Goal: Task Accomplishment & Management: Complete application form

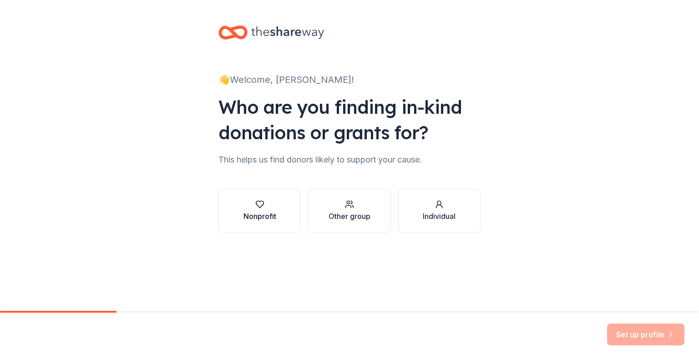
click at [279, 205] on button "Nonprofit" at bounding box center [259, 211] width 82 height 44
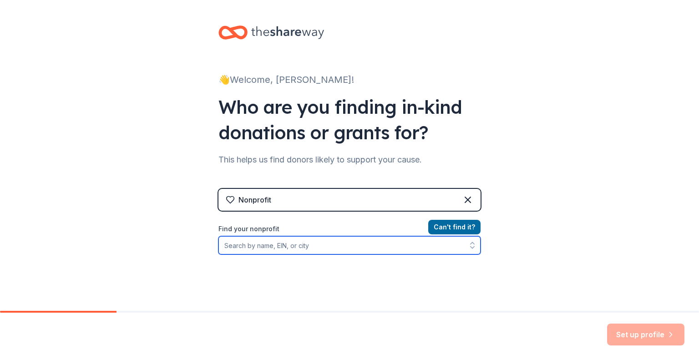
click at [322, 248] on input "Find your nonprofit" at bounding box center [349, 245] width 262 height 18
click at [269, 245] on input "Find your nonprofit" at bounding box center [349, 245] width 262 height 18
paste input "85-1946843"
type input "85-1946843"
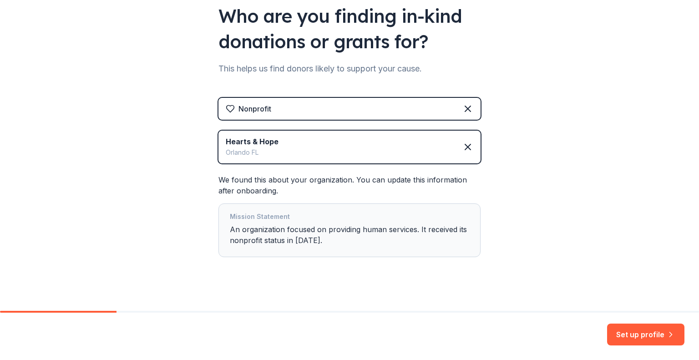
scroll to position [99, 0]
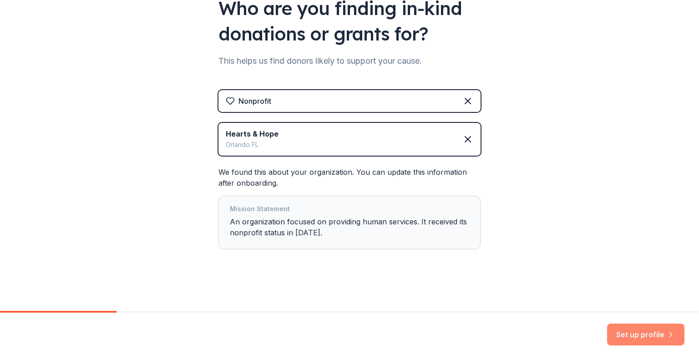
click at [643, 334] on button "Set up profile" at bounding box center [645, 335] width 77 height 22
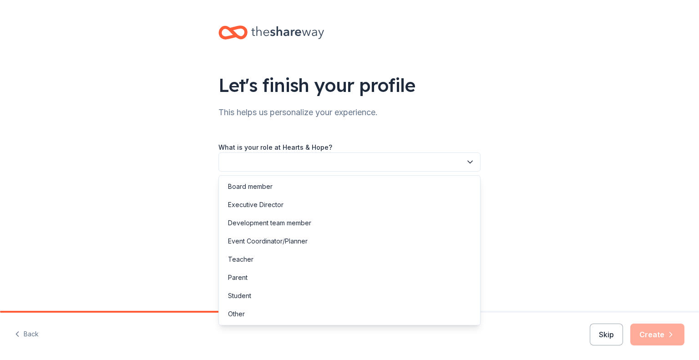
click at [350, 162] on button "button" at bounding box center [349, 161] width 262 height 19
click at [259, 186] on div "Board member" at bounding box center [250, 186] width 45 height 11
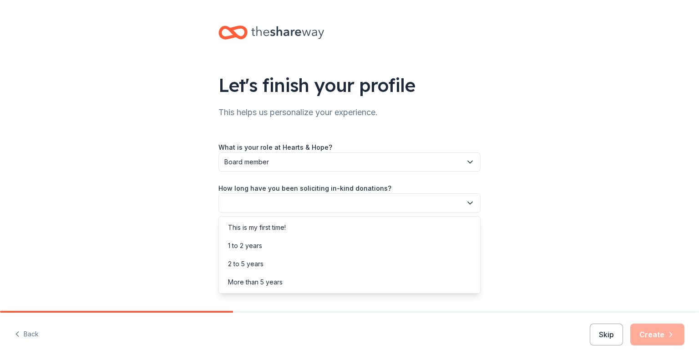
click at [414, 205] on button "button" at bounding box center [349, 202] width 262 height 19
click at [284, 284] on div "More than 5 years" at bounding box center [350, 282] width 258 height 18
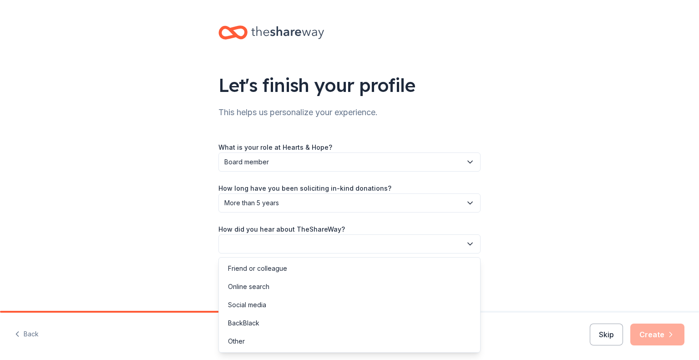
click at [375, 243] on button "button" at bounding box center [349, 243] width 262 height 19
click at [269, 268] on div "Friend or colleague" at bounding box center [257, 268] width 59 height 11
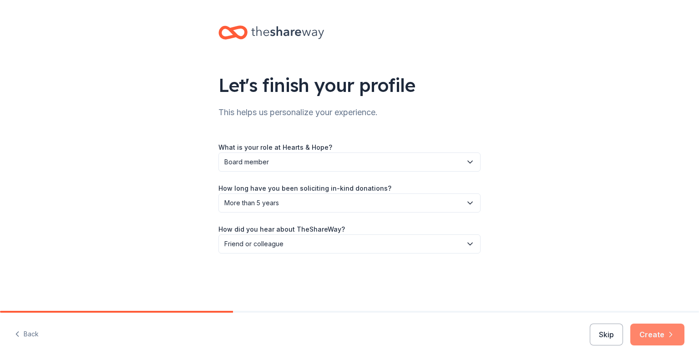
click at [652, 335] on button "Create" at bounding box center [657, 335] width 54 height 22
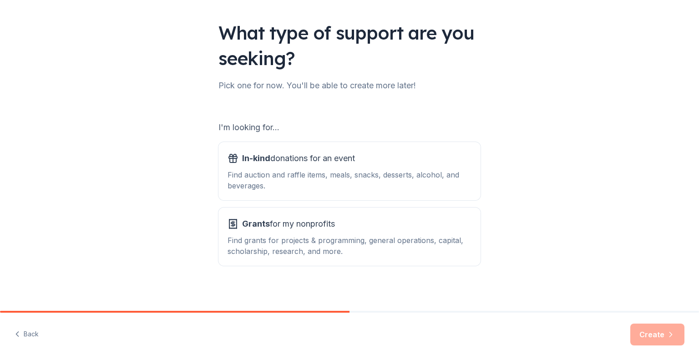
scroll to position [56, 0]
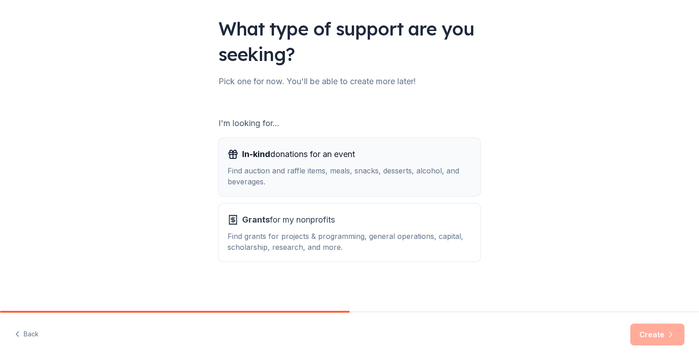
click at [406, 178] on div "Find auction and raffle items, meals, snacks, desserts, alcohol, and beverages." at bounding box center [350, 176] width 244 height 22
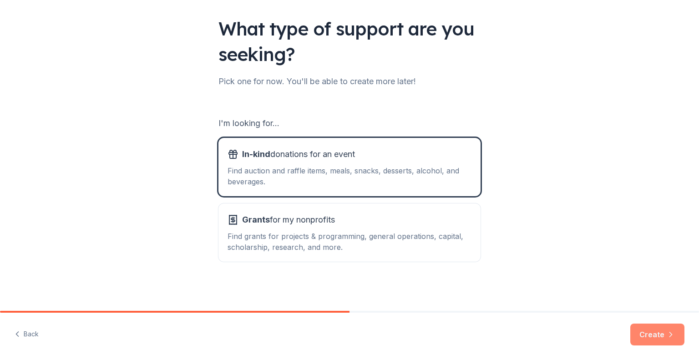
click at [655, 334] on button "Create" at bounding box center [657, 335] width 54 height 22
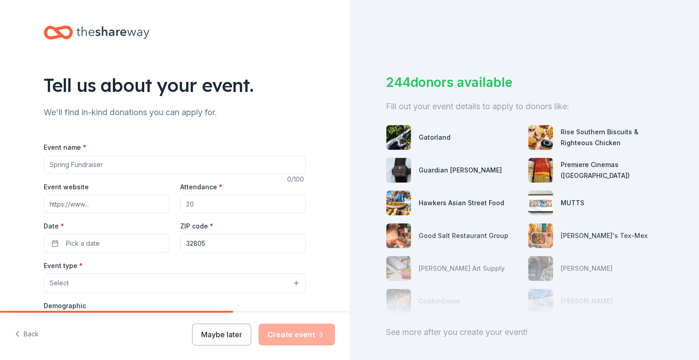
click at [119, 164] on input "Event name *" at bounding box center [175, 165] width 262 height 18
type input "Women In Worship"
click at [198, 207] on input "Attendance *" at bounding box center [243, 204] width 126 height 18
drag, startPoint x: 198, startPoint y: 207, endPoint x: 180, endPoint y: 206, distance: 18.3
click at [180, 206] on input "Attendance *" at bounding box center [243, 204] width 126 height 18
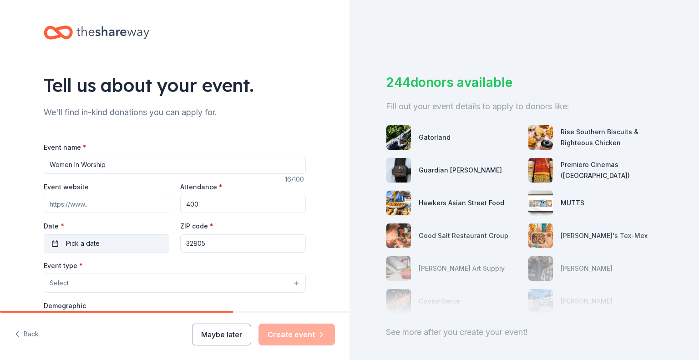
type input "400"
click at [104, 242] on button "Pick a date" at bounding box center [107, 243] width 126 height 18
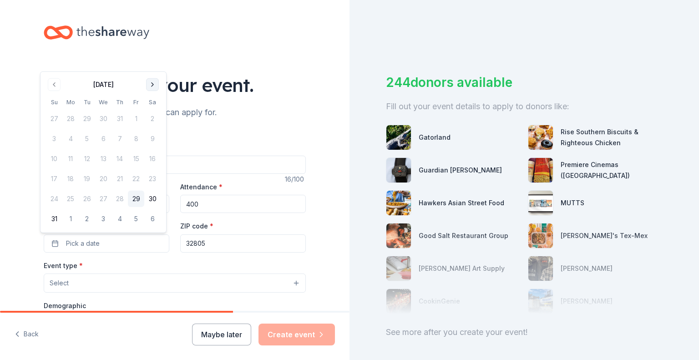
click at [152, 85] on button "Go to next month" at bounding box center [152, 84] width 13 height 13
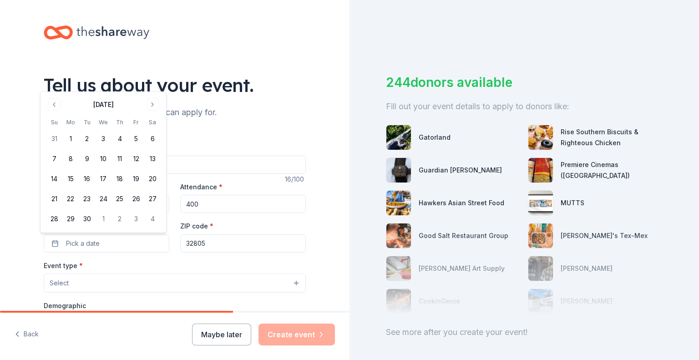
click at [109, 271] on div "Event type * Select" at bounding box center [175, 276] width 262 height 33
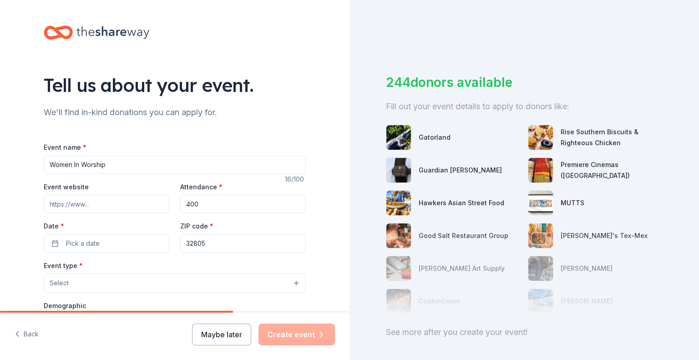
click at [101, 285] on button "Select" at bounding box center [175, 283] width 262 height 19
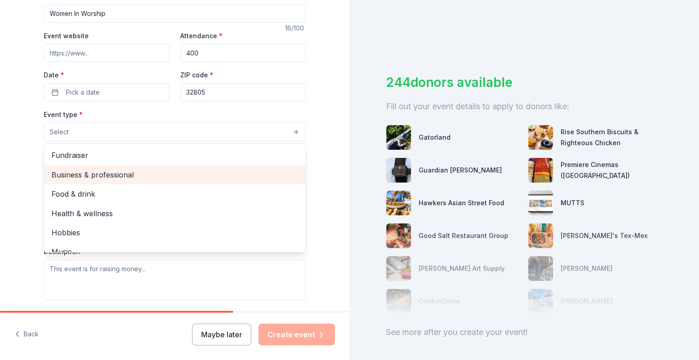
click at [119, 174] on span "Business & professional" at bounding box center [174, 175] width 247 height 12
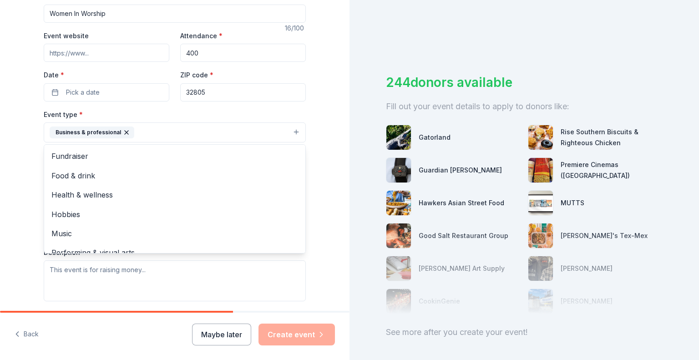
click at [334, 113] on div "Tell us about your event. We'll find in-kind donations you can apply for. Event…" at bounding box center [175, 152] width 350 height 607
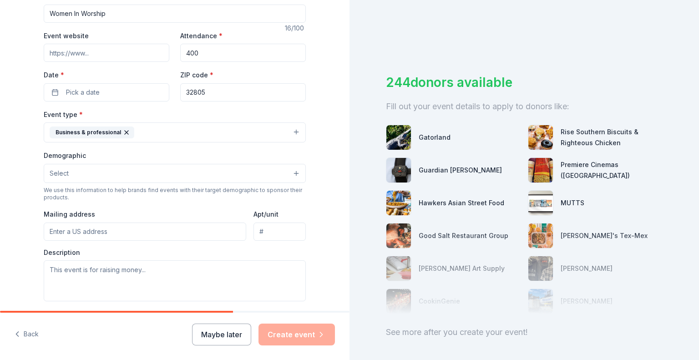
click at [97, 172] on button "Select" at bounding box center [175, 173] width 262 height 19
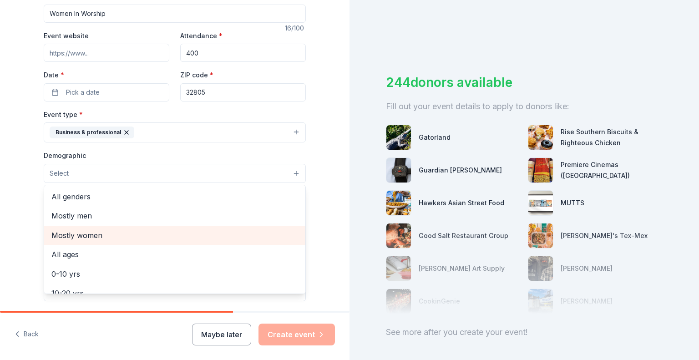
click at [83, 233] on span "Mostly women" at bounding box center [174, 235] width 247 height 12
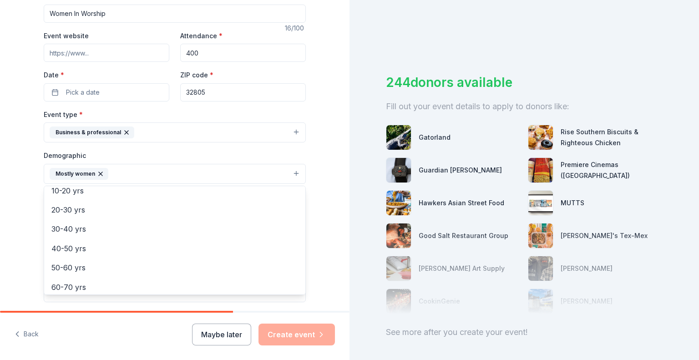
scroll to position [84, 0]
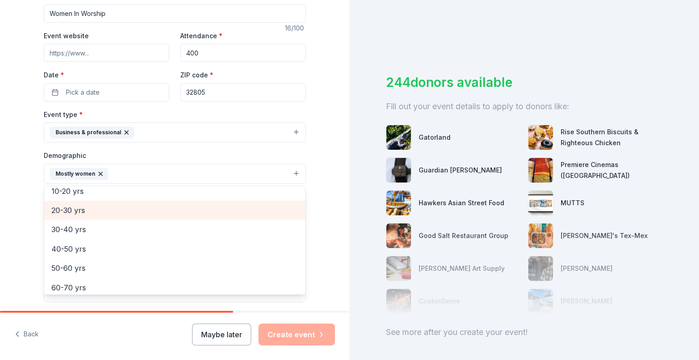
click at [68, 212] on span "20-30 yrs" at bounding box center [174, 210] width 247 height 12
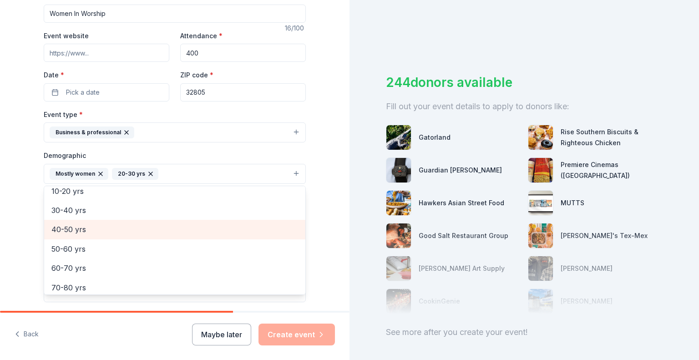
click at [75, 230] on span "40-50 yrs" at bounding box center [174, 229] width 247 height 12
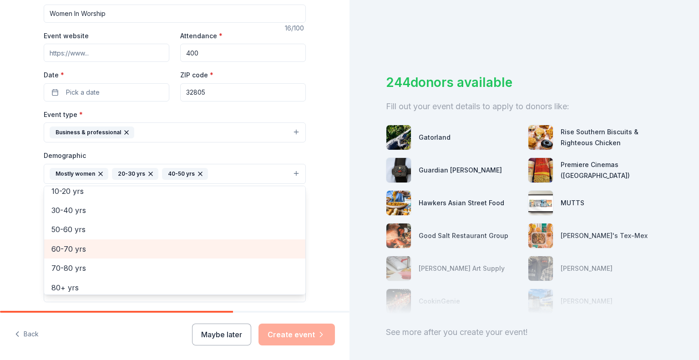
click at [75, 249] on span "60-70 yrs" at bounding box center [174, 249] width 247 height 12
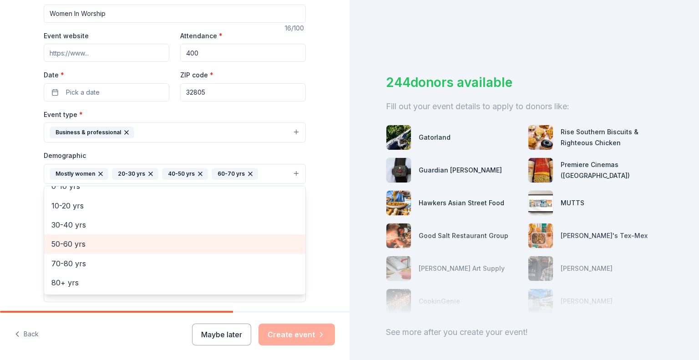
scroll to position [69, 0]
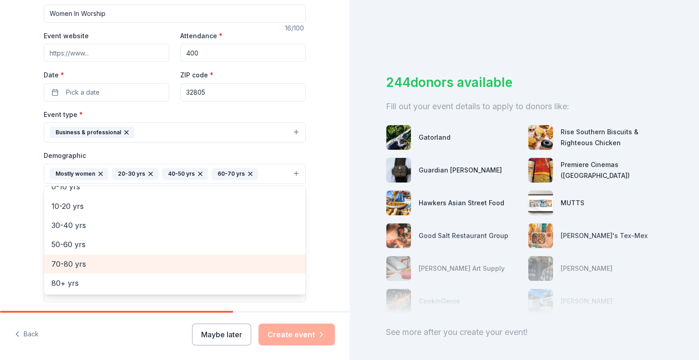
click at [77, 262] on span "70-80 yrs" at bounding box center [174, 264] width 247 height 12
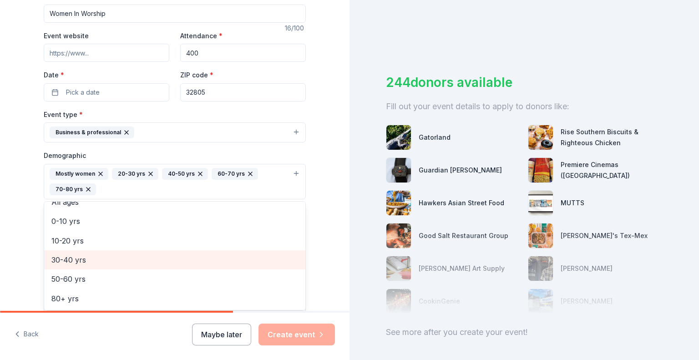
scroll to position [49, 0]
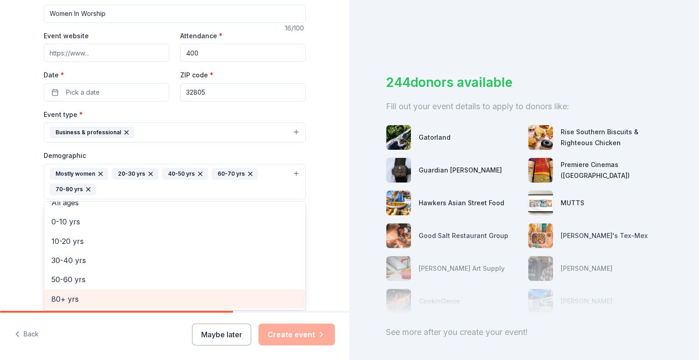
click at [70, 295] on span "80+ yrs" at bounding box center [174, 299] width 247 height 12
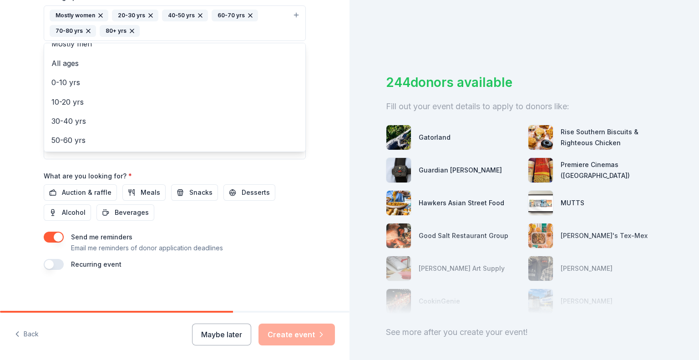
scroll to position [311, 0]
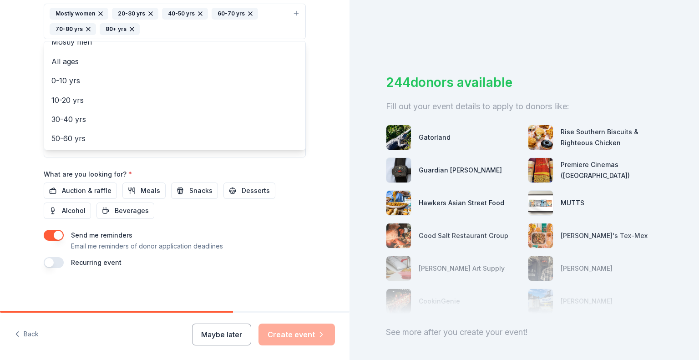
click at [193, 189] on div "Event name * Women In Worship 16 /100 Event website Attendance * 400 Date * Pic…" at bounding box center [175, 49] width 262 height 438
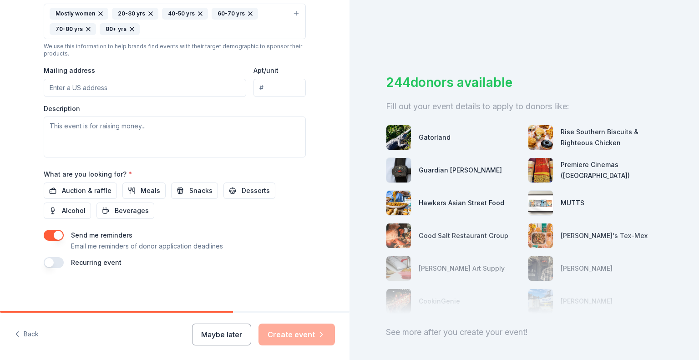
click at [193, 189] on span "Snacks" at bounding box center [200, 190] width 23 height 11
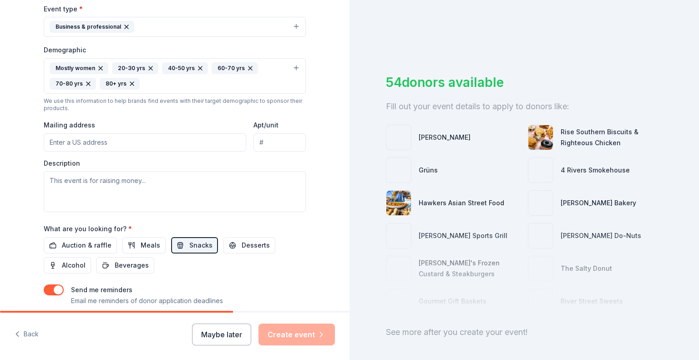
scroll to position [257, 0]
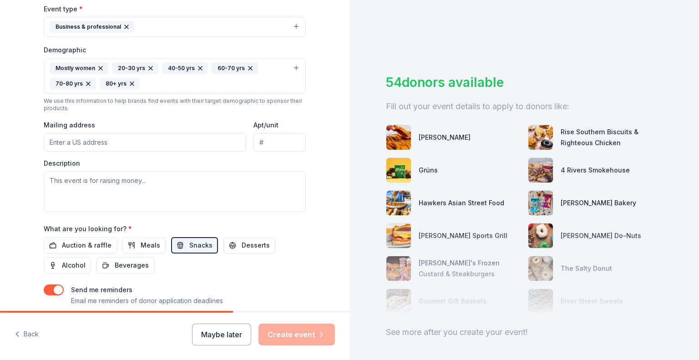
click at [131, 141] on input "Mailing address" at bounding box center [145, 142] width 203 height 18
click at [60, 180] on textarea at bounding box center [175, 191] width 262 height 41
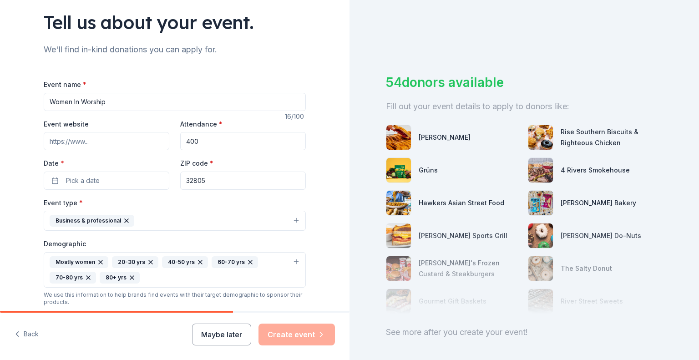
scroll to position [73, 0]
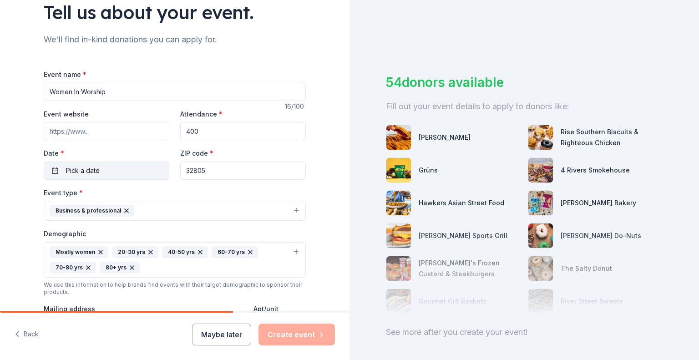
click at [101, 171] on button "Pick a date" at bounding box center [107, 171] width 126 height 18
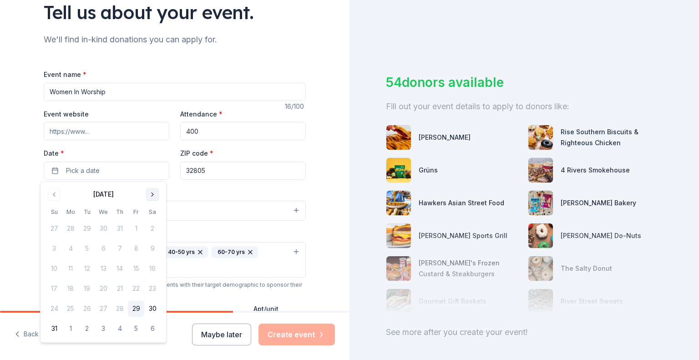
click at [153, 196] on button "Go to next month" at bounding box center [152, 194] width 13 height 13
click at [119, 285] on button "23" at bounding box center [119, 289] width 16 height 16
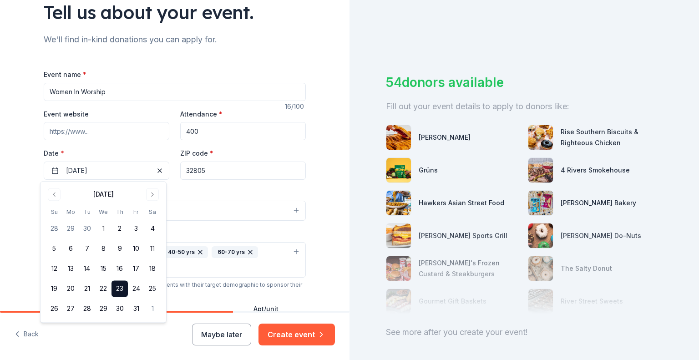
click at [15, 144] on div "Tell us about your event. We'll find in-kind donations you can apply for. Event…" at bounding box center [175, 238] width 350 height 623
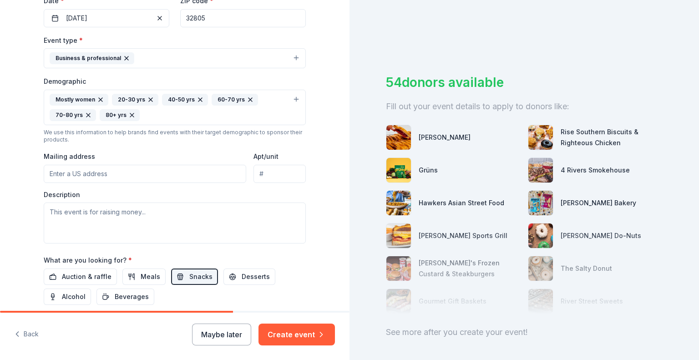
scroll to position [224, 0]
click at [121, 176] on input "Mailing address" at bounding box center [145, 175] width 203 height 18
paste input "3832 W. New Hampshire St. ORLANDO, FL 32808"
type input "3832 West New Hampshire Street, Orlando, FL, 32808"
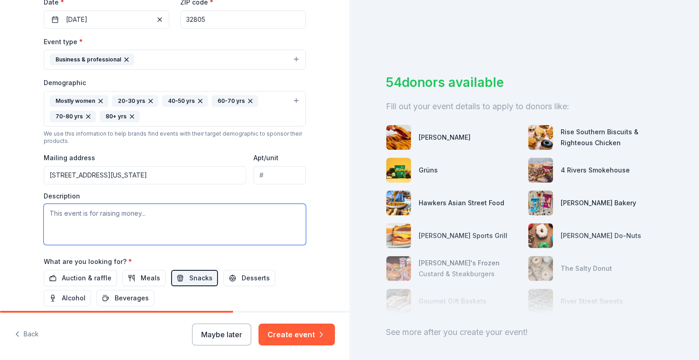
click at [87, 217] on textarea at bounding box center [175, 224] width 262 height 41
paste textarea "I am writing to you on behalf of Hearts and Hope, Inc. Hearts and Hope is a non…"
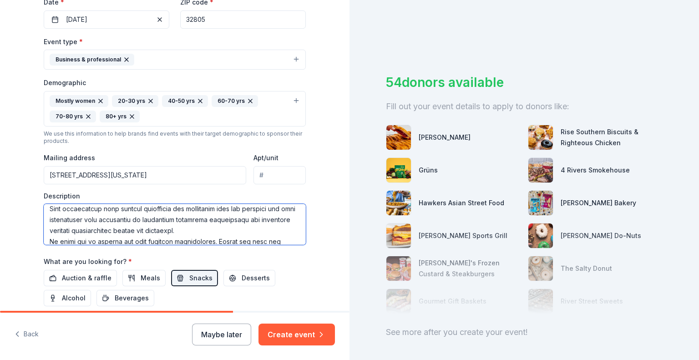
scroll to position [360, 0]
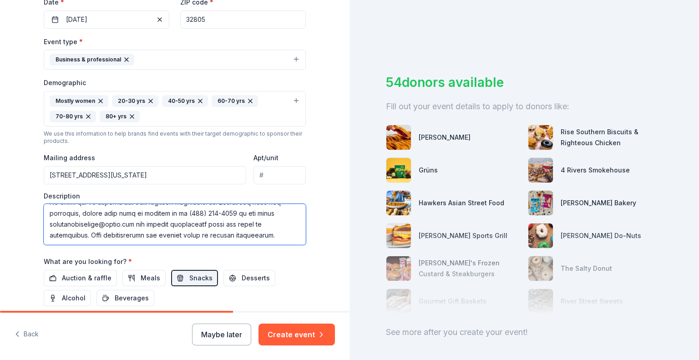
drag, startPoint x: 276, startPoint y: 225, endPoint x: 43, endPoint y: 214, distance: 232.8
click at [44, 214] on textarea at bounding box center [175, 224] width 262 height 41
drag, startPoint x: 276, startPoint y: 225, endPoint x: 112, endPoint y: 232, distance: 164.4
click at [112, 232] on textarea at bounding box center [175, 224] width 262 height 41
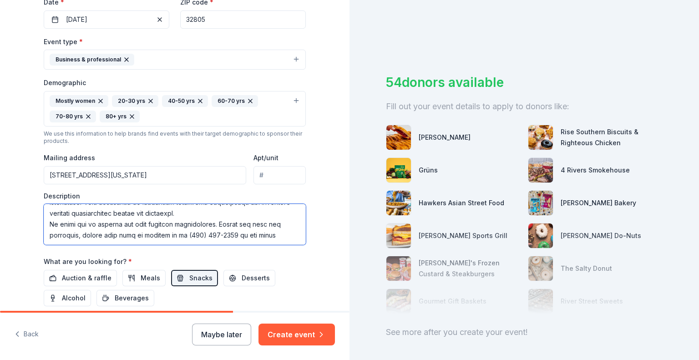
drag, startPoint x: 218, startPoint y: 210, endPoint x: 276, endPoint y: 232, distance: 61.8
click at [276, 232] on textarea at bounding box center [175, 224] width 262 height 41
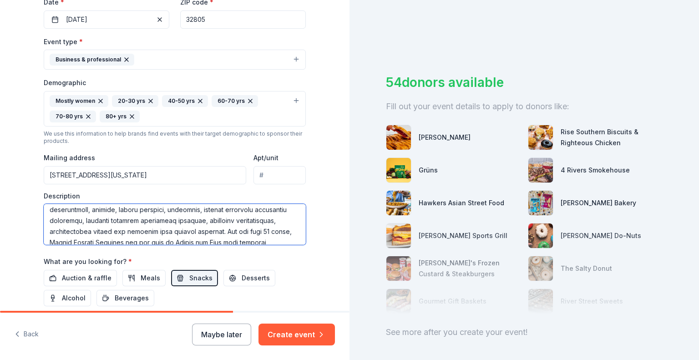
scroll to position [66, 0]
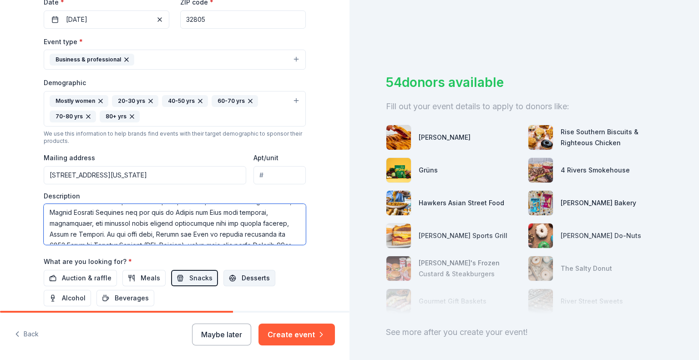
type textarea "I am writing to you on behalf of Hearts and Hope, Inc. Hearts and Hope is a non…"
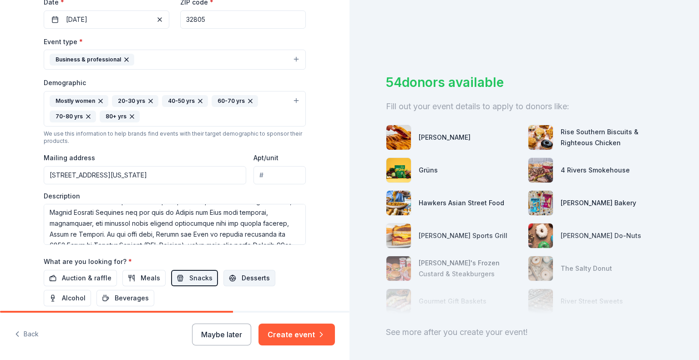
click at [243, 277] on span "Desserts" at bounding box center [256, 278] width 28 height 11
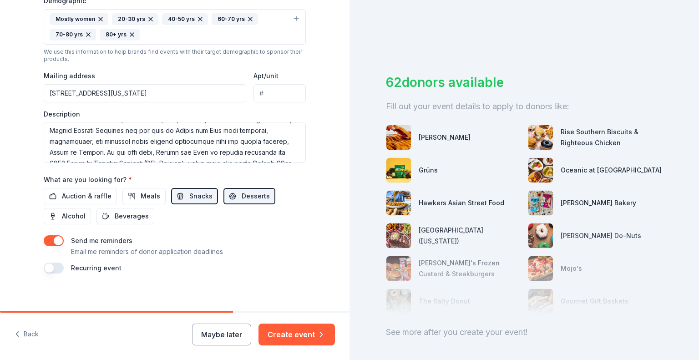
scroll to position [311, 0]
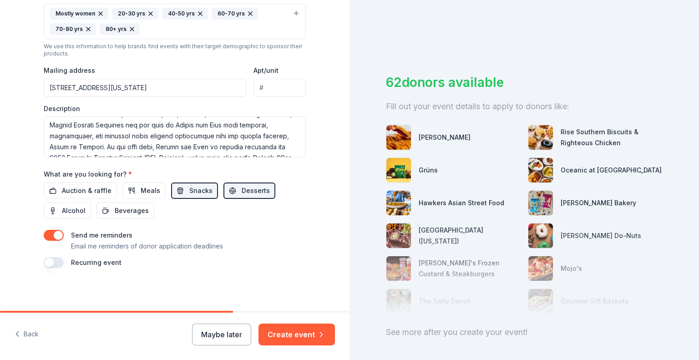
click at [54, 262] on button "button" at bounding box center [54, 262] width 20 height 11
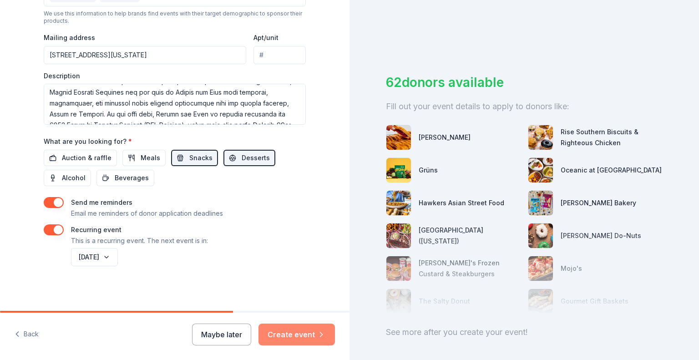
click at [291, 333] on button "Create event" at bounding box center [296, 335] width 76 height 22
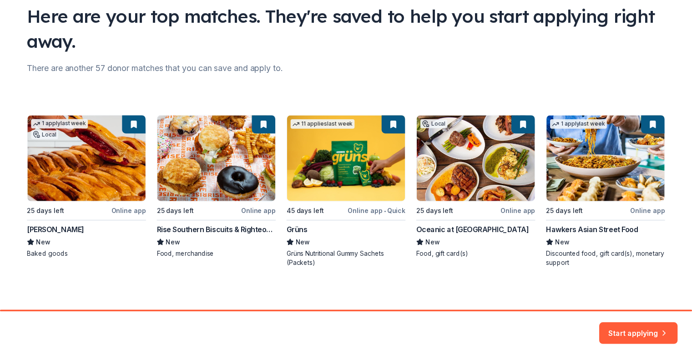
scroll to position [71, 0]
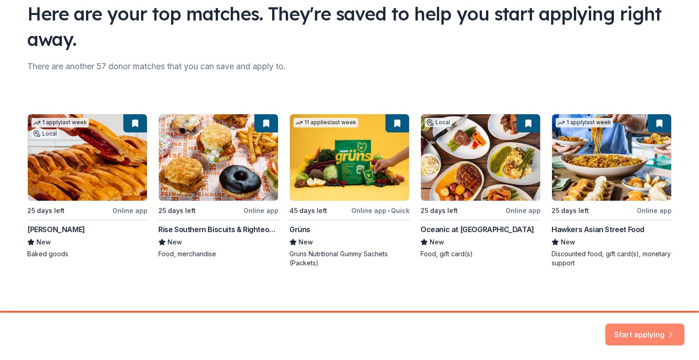
click at [642, 330] on button "Start applying" at bounding box center [644, 329] width 79 height 22
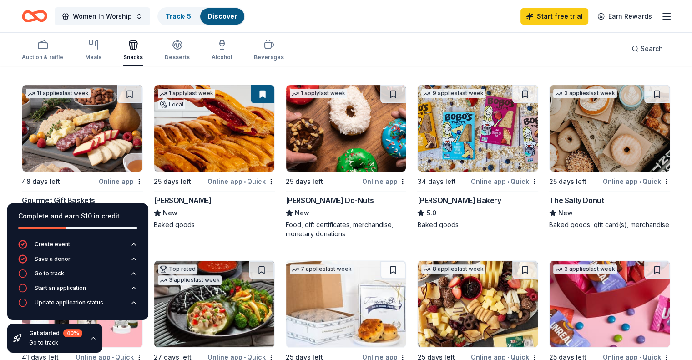
scroll to position [257, 0]
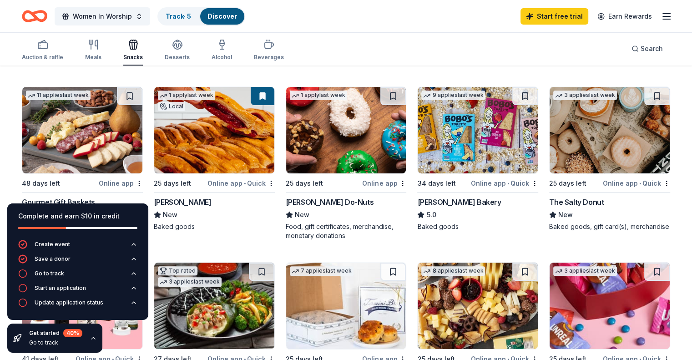
click at [237, 137] on img at bounding box center [214, 130] width 120 height 86
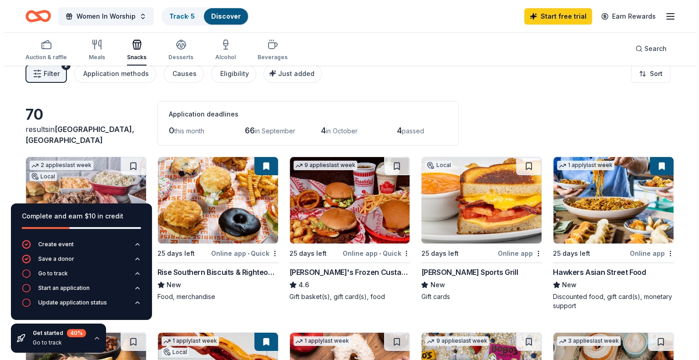
scroll to position [0, 0]
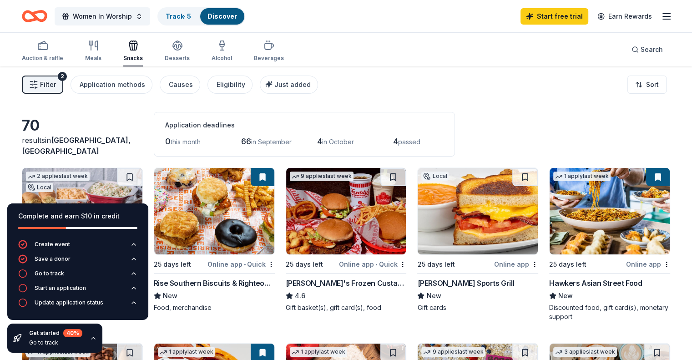
click at [139, 49] on icon "button" at bounding box center [133, 45] width 11 height 11
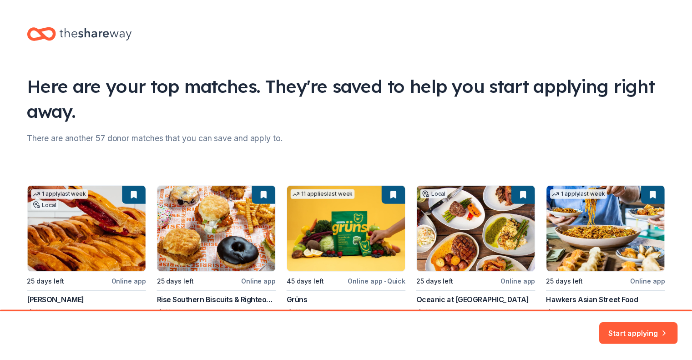
scroll to position [71, 0]
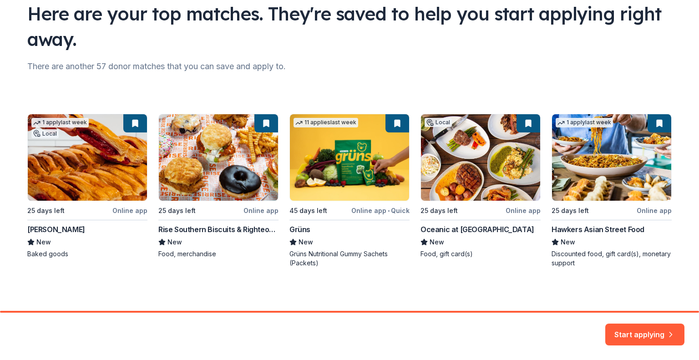
click at [347, 167] on div "1 apply last week Local 25 days left Online app Vicky Bakery New Baked goods 25…" at bounding box center [349, 191] width 644 height 154
click at [397, 122] on div "1 apply last week Local 25 days left Online app Vicky Bakery New Baked goods 25…" at bounding box center [349, 191] width 644 height 154
click at [645, 324] on button "Start applying" at bounding box center [644, 329] width 79 height 22
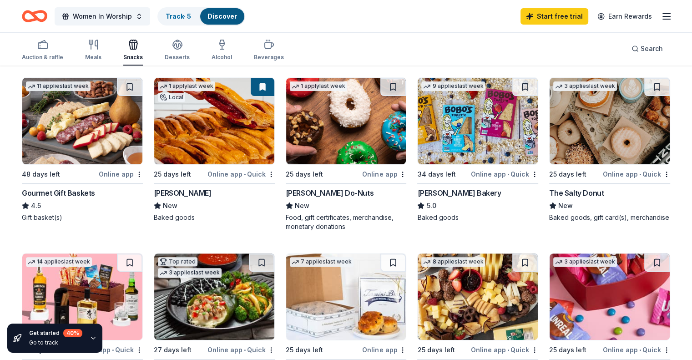
scroll to position [269, 0]
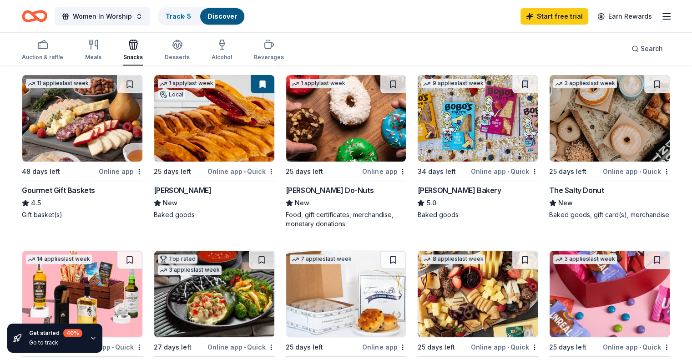
click at [606, 168] on div "Online app • Quick" at bounding box center [636, 171] width 67 height 11
click at [477, 170] on div "Online app • Quick" at bounding box center [504, 171] width 67 height 11
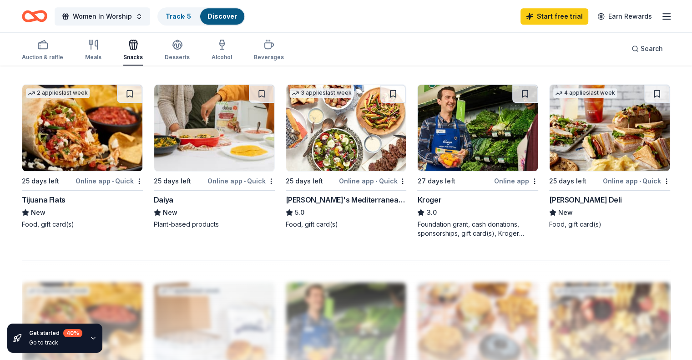
scroll to position [626, 0]
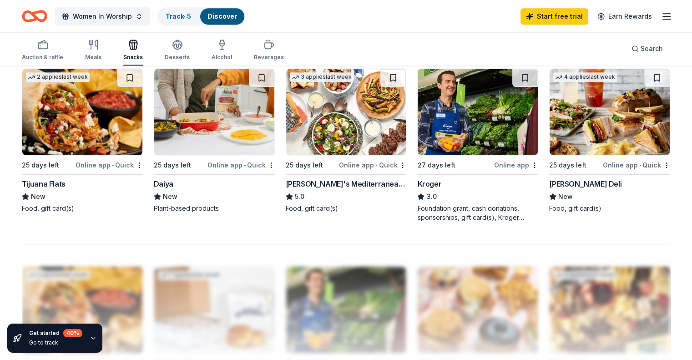
click at [460, 116] on img at bounding box center [478, 112] width 120 height 86
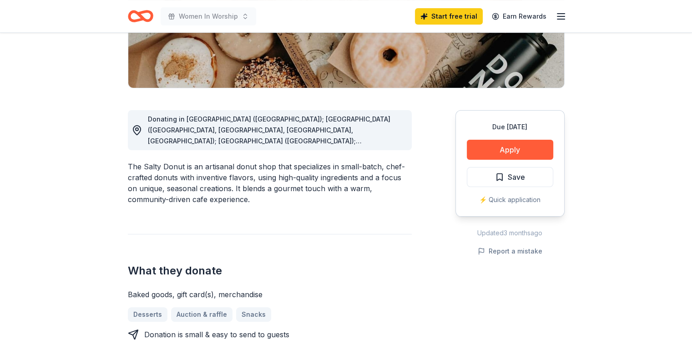
scroll to position [191, 0]
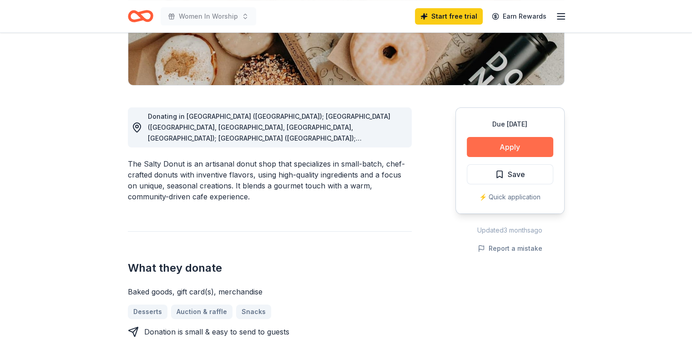
click at [513, 143] on button "Apply" at bounding box center [510, 147] width 86 height 20
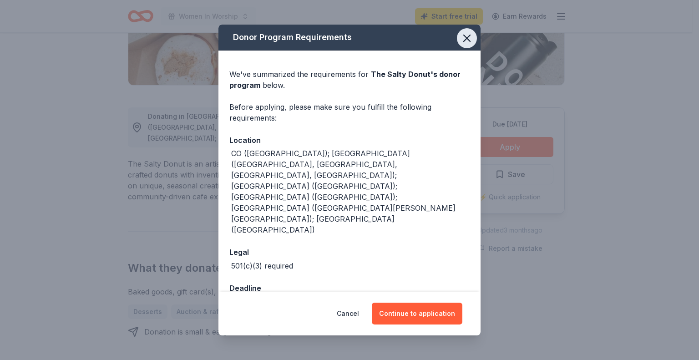
click at [470, 45] on icon "button" at bounding box center [467, 38] width 13 height 13
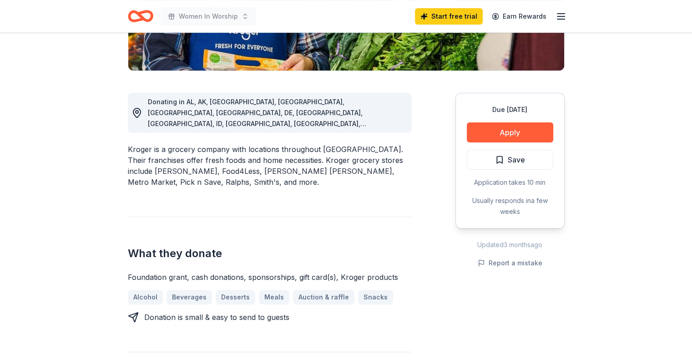
scroll to position [212, 0]
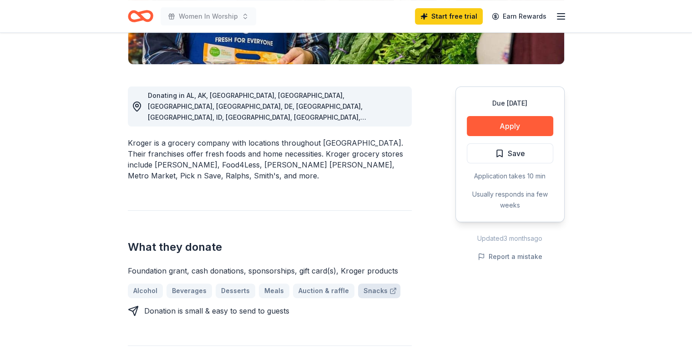
click at [376, 284] on link "Snacks" at bounding box center [379, 291] width 42 height 15
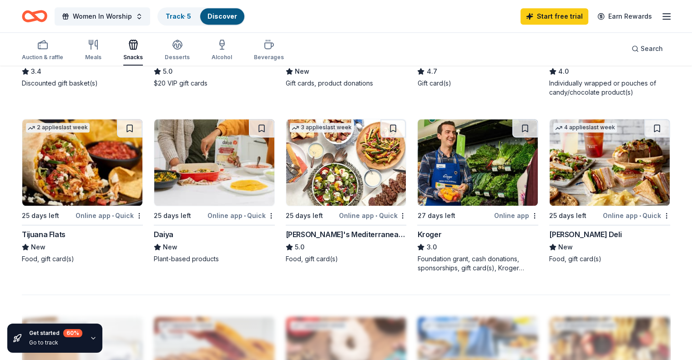
scroll to position [588, 0]
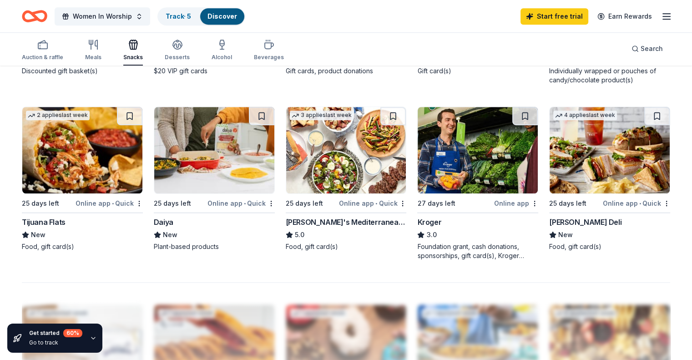
click at [499, 202] on div "Online app" at bounding box center [516, 203] width 44 height 11
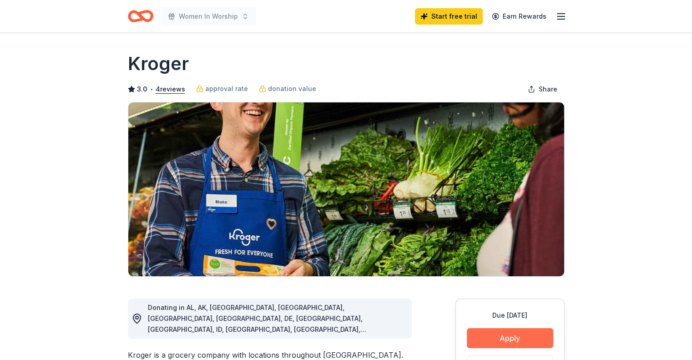
click at [506, 338] on button "Apply" at bounding box center [510, 338] width 86 height 20
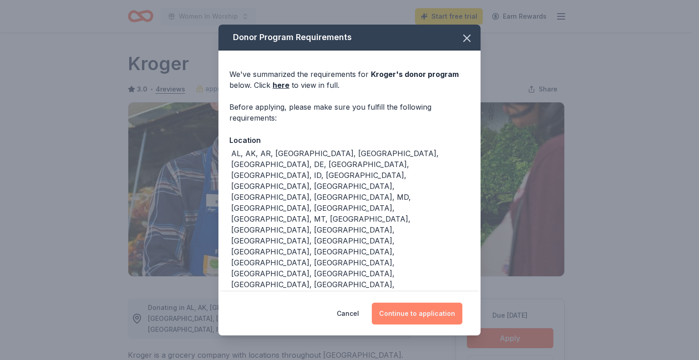
click at [426, 313] on button "Continue to application" at bounding box center [417, 314] width 91 height 22
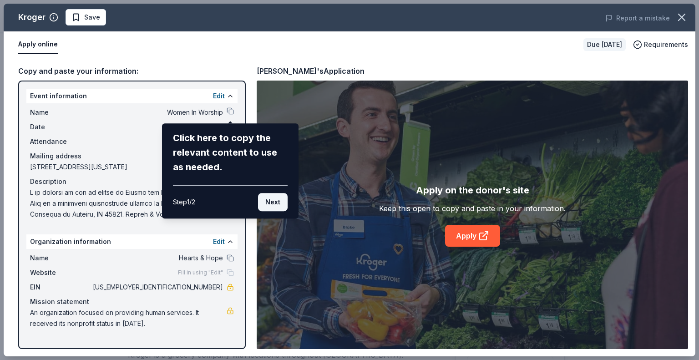
click at [268, 200] on button "Next" at bounding box center [273, 202] width 30 height 18
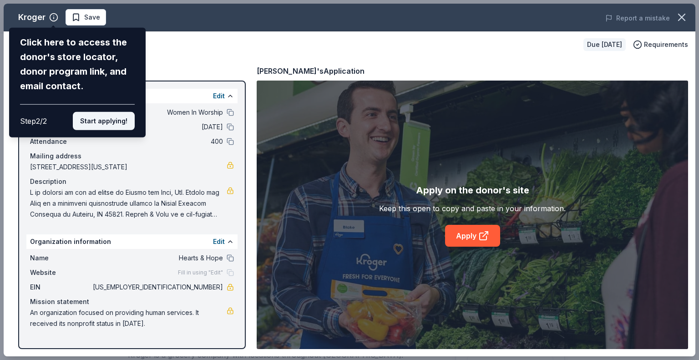
click at [110, 120] on button "Start applying!" at bounding box center [104, 121] width 62 height 18
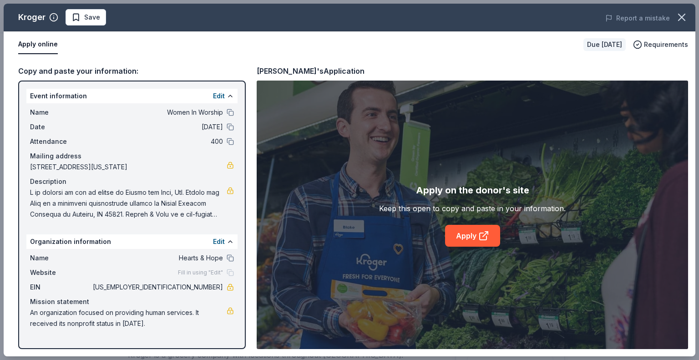
click at [75, 69] on div "Copy and paste your information:" at bounding box center [132, 71] width 228 height 12
click at [46, 42] on button "Apply online" at bounding box center [38, 44] width 40 height 19
click at [658, 44] on span "Requirements" at bounding box center [666, 44] width 44 height 11
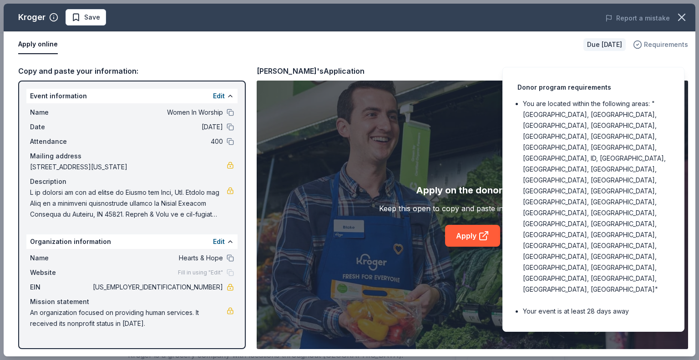
click at [658, 44] on span "Requirements" at bounding box center [666, 44] width 44 height 11
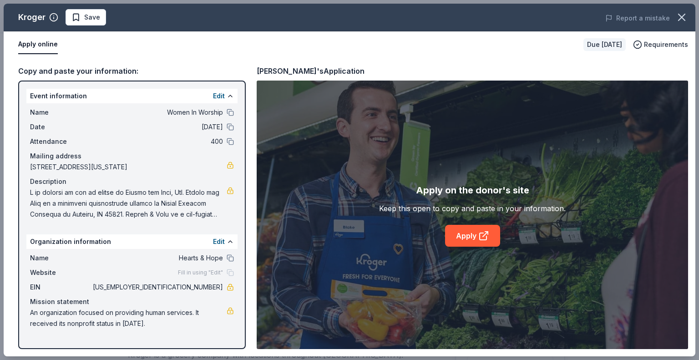
click at [62, 67] on div "Copy and paste your information:" at bounding box center [132, 71] width 228 height 12
click at [93, 15] on span "Save" at bounding box center [92, 17] width 16 height 11
click at [45, 43] on button "Apply online" at bounding box center [38, 44] width 40 height 19
click at [49, 44] on button "Apply online" at bounding box center [38, 44] width 40 height 19
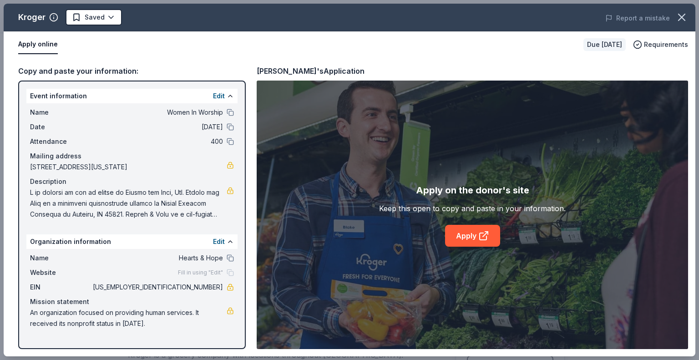
click at [49, 44] on button "Apply online" at bounding box center [38, 44] width 40 height 19
click at [35, 94] on div "Event information Edit" at bounding box center [131, 96] width 211 height 15
click at [220, 95] on button "Edit" at bounding box center [219, 96] width 12 height 11
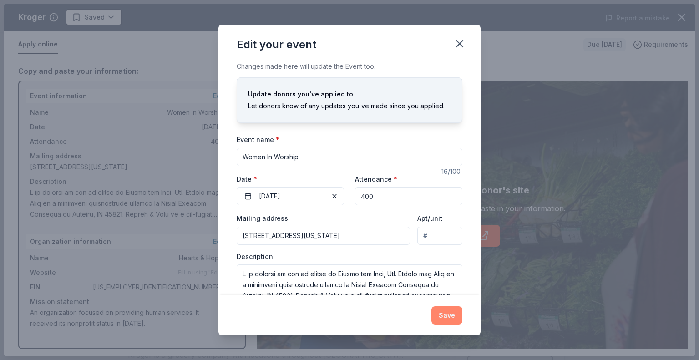
click at [443, 316] on button "Save" at bounding box center [446, 315] width 31 height 18
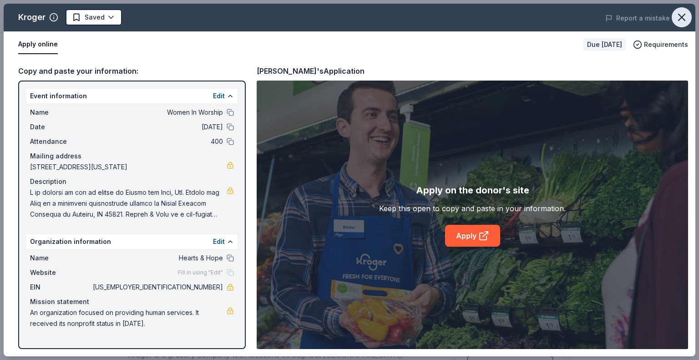
click at [683, 16] on icon "button" at bounding box center [682, 17] width 6 height 6
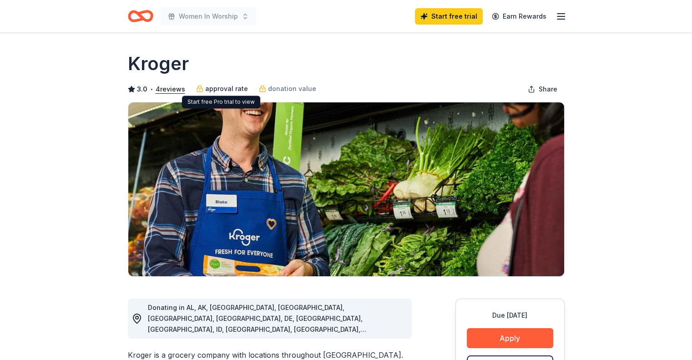
click at [234, 86] on span "approval rate" at bounding box center [226, 88] width 43 height 11
click at [174, 87] on button "4 reviews" at bounding box center [171, 89] width 30 height 11
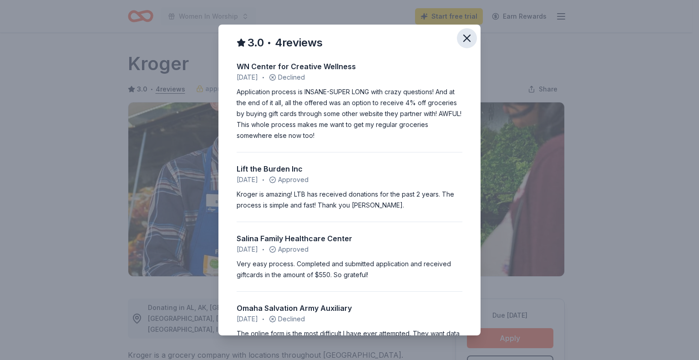
click at [462, 36] on icon "button" at bounding box center [467, 38] width 13 height 13
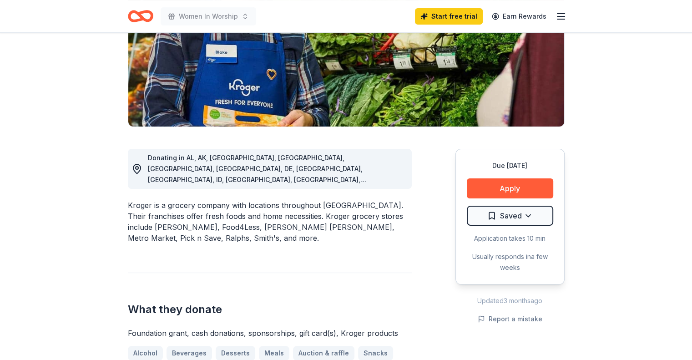
scroll to position [158, 0]
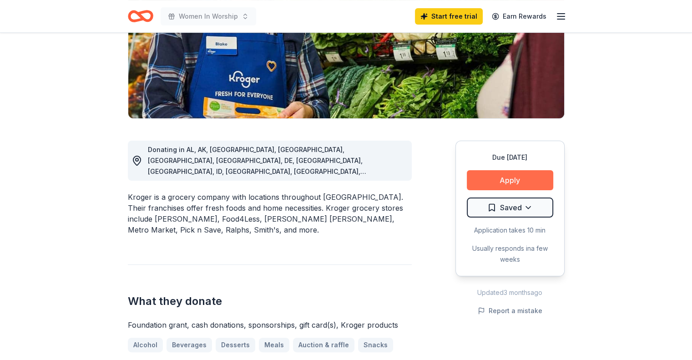
click at [517, 176] on button "Apply" at bounding box center [510, 180] width 86 height 20
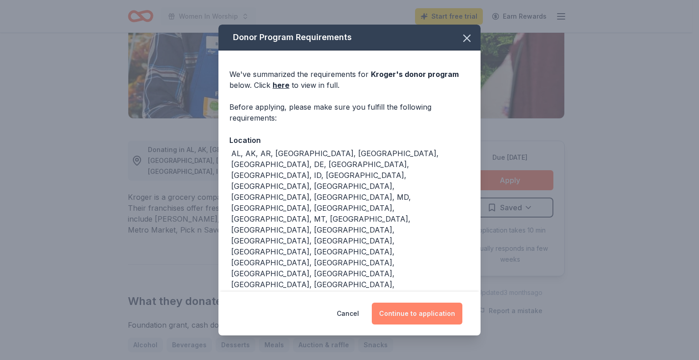
click at [408, 312] on button "Continue to application" at bounding box center [417, 314] width 91 height 22
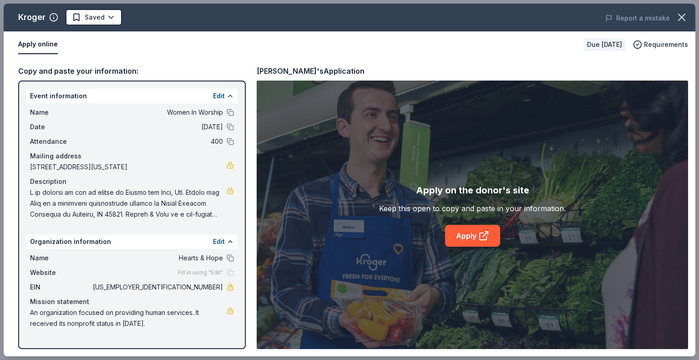
drag, startPoint x: 33, startPoint y: 91, endPoint x: 222, endPoint y: 310, distance: 290.1
click at [222, 310] on div "Event information Edit Name Women In Worship Date 10/23/25 Attendance 400 Maili…" at bounding box center [132, 215] width 228 height 269
click at [218, 332] on div "Name Hearts & Hope Website Fill in using "Edit" EIN 85-1946843 Mission statemen…" at bounding box center [131, 291] width 211 height 84
click at [679, 14] on icon "button" at bounding box center [681, 17] width 13 height 13
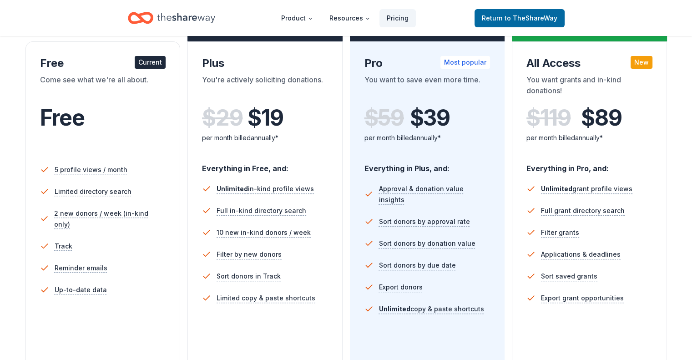
scroll to position [161, 0]
